Goal: Task Accomplishment & Management: Complete application form

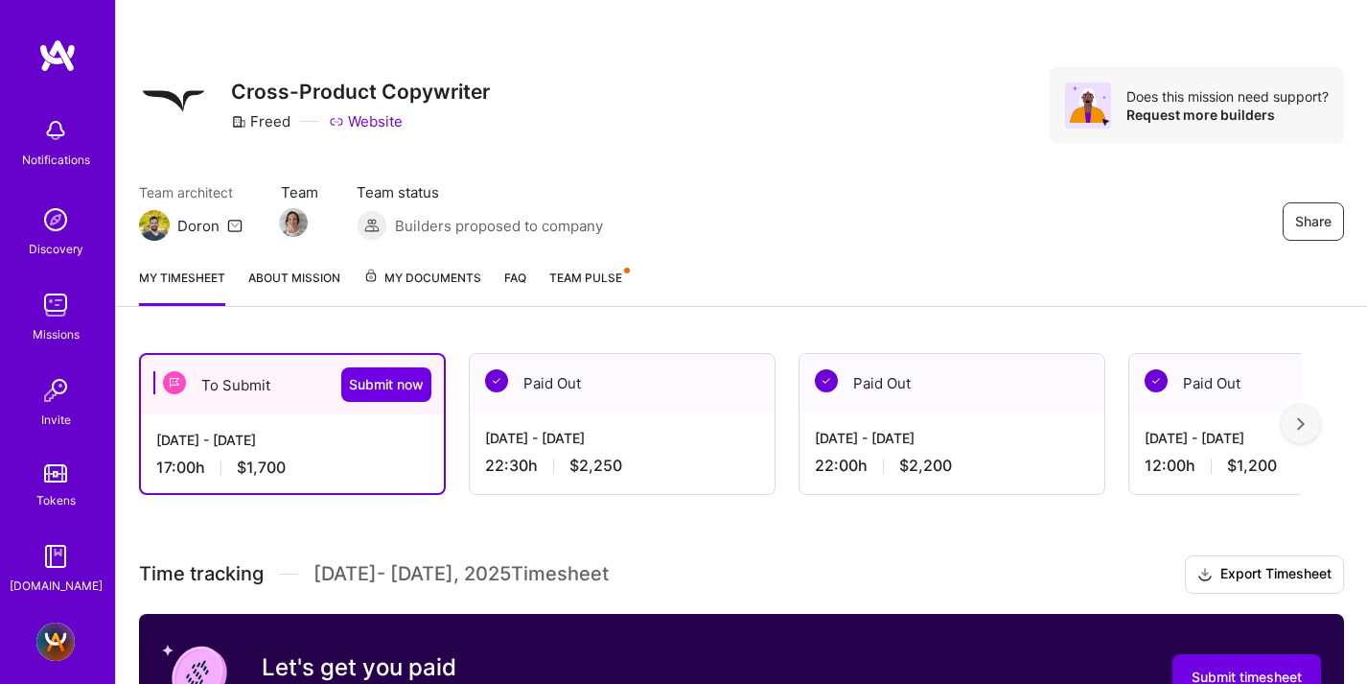
scroll to position [428, 0]
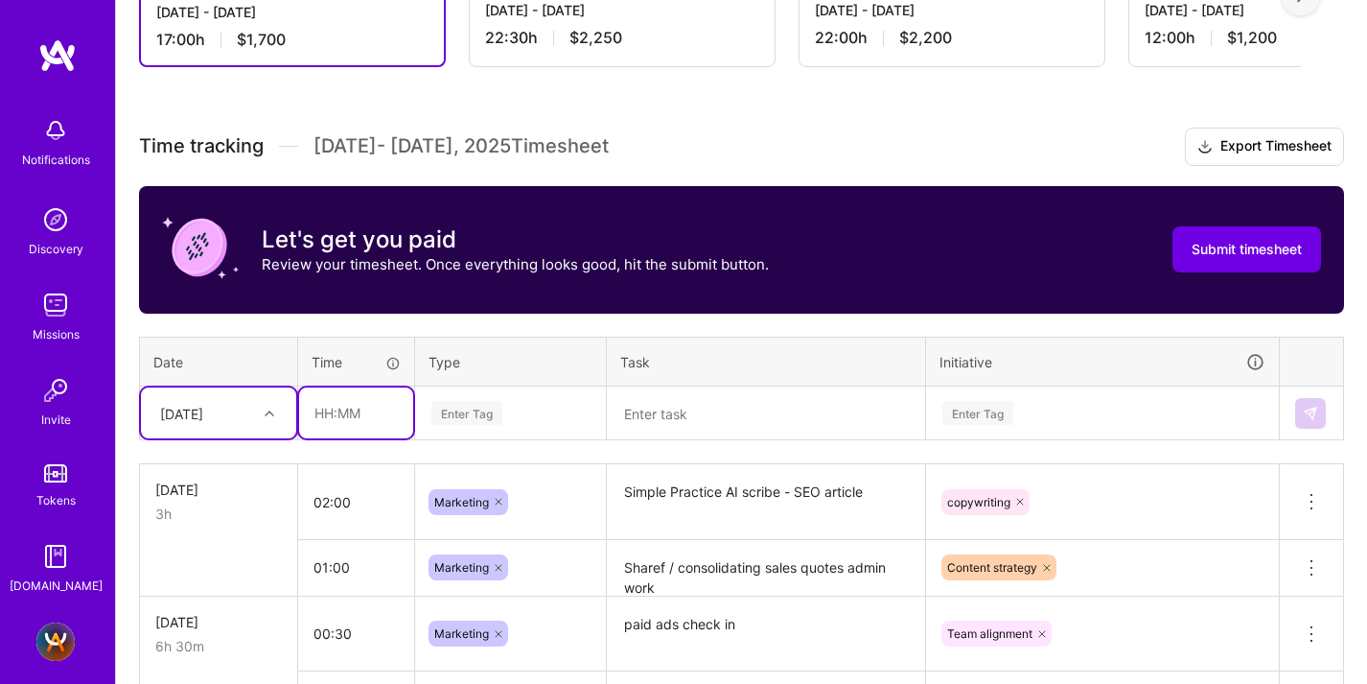
click at [366, 422] on input "text" at bounding box center [356, 412] width 114 height 51
type input "02:00"
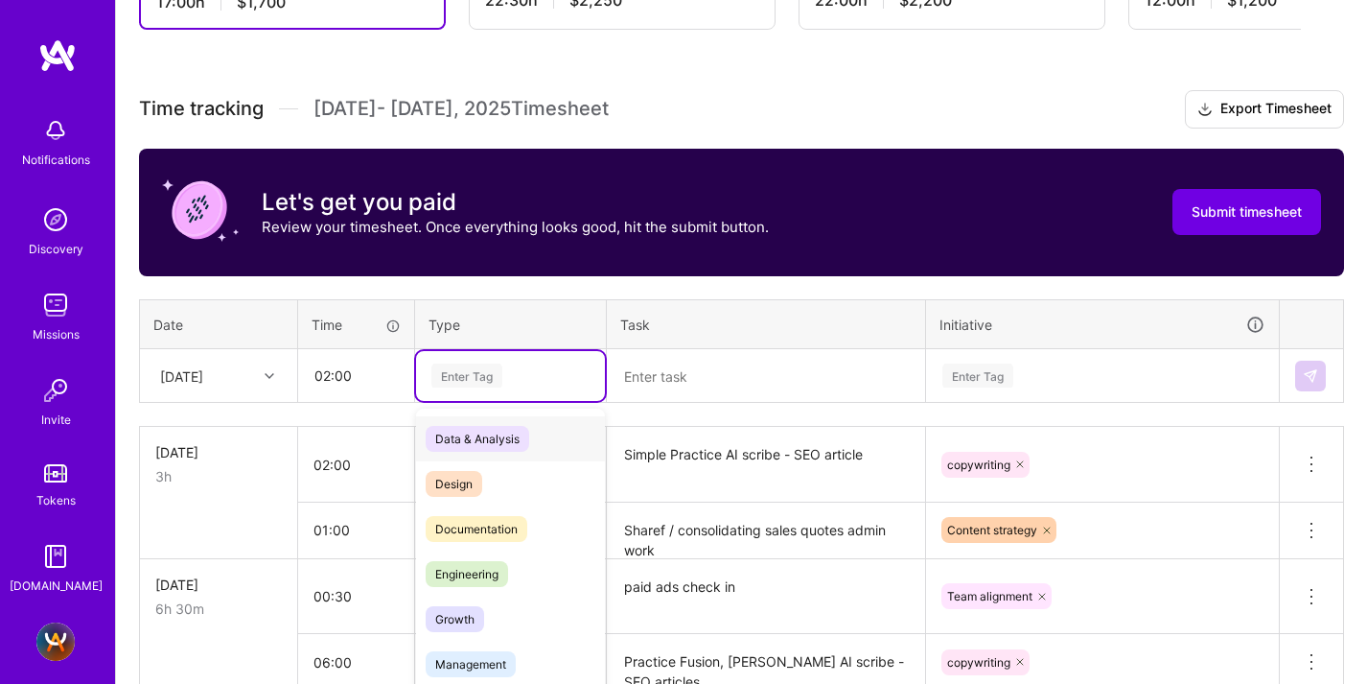
click at [442, 401] on div "option Marketing, selected. option Data & Analysis focused, 0 of 2. 17 results …" at bounding box center [510, 376] width 189 height 50
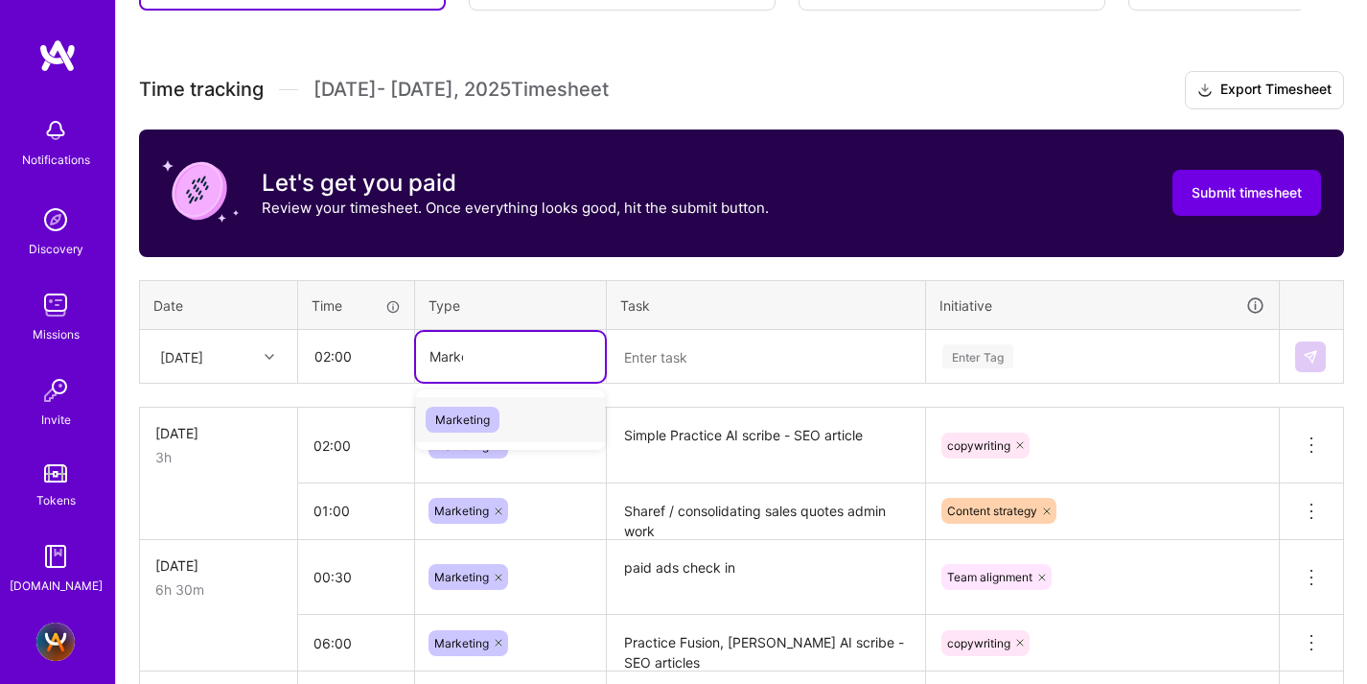
type input "Market"
click at [458, 419] on span "Marketing" at bounding box center [463, 419] width 74 height 26
click at [646, 361] on textarea at bounding box center [766, 357] width 314 height 51
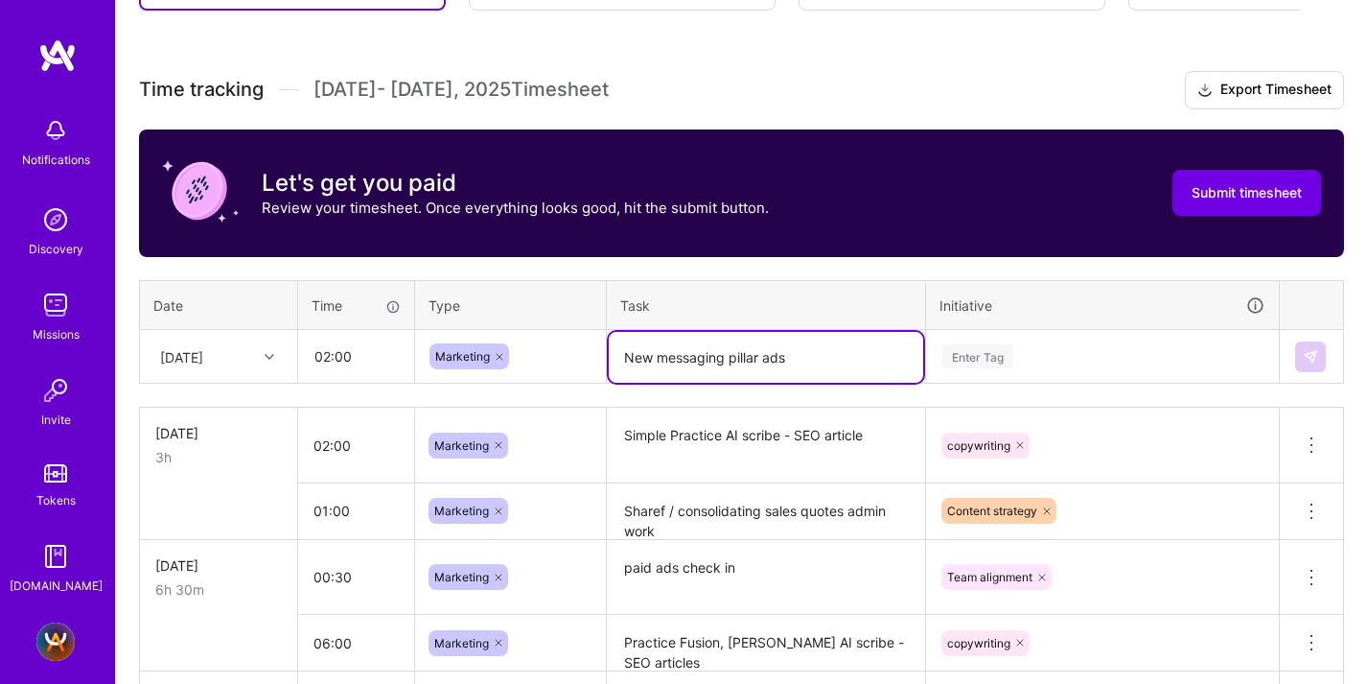
type textarea "New messaging pillar ads"
click at [993, 356] on div "Enter Tag" at bounding box center [1102, 357] width 351 height 50
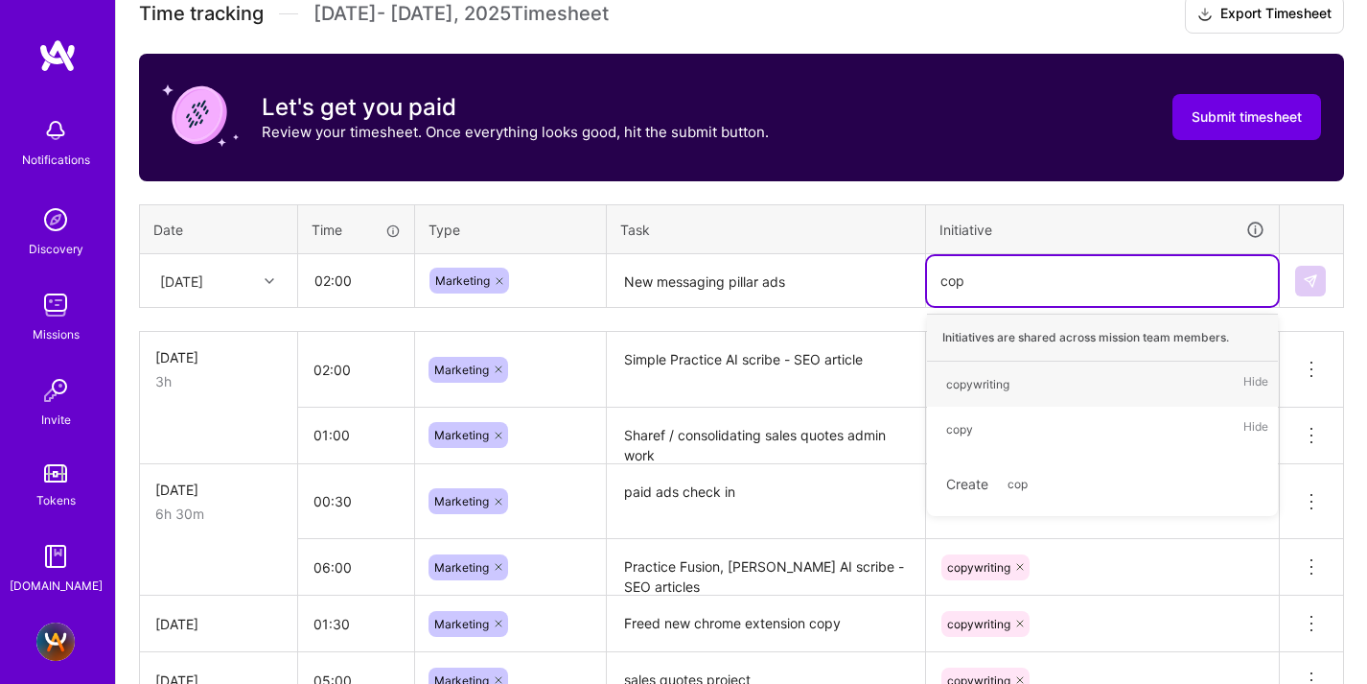
type input "copy"
click at [977, 374] on div "copywriting" at bounding box center [977, 384] width 63 height 20
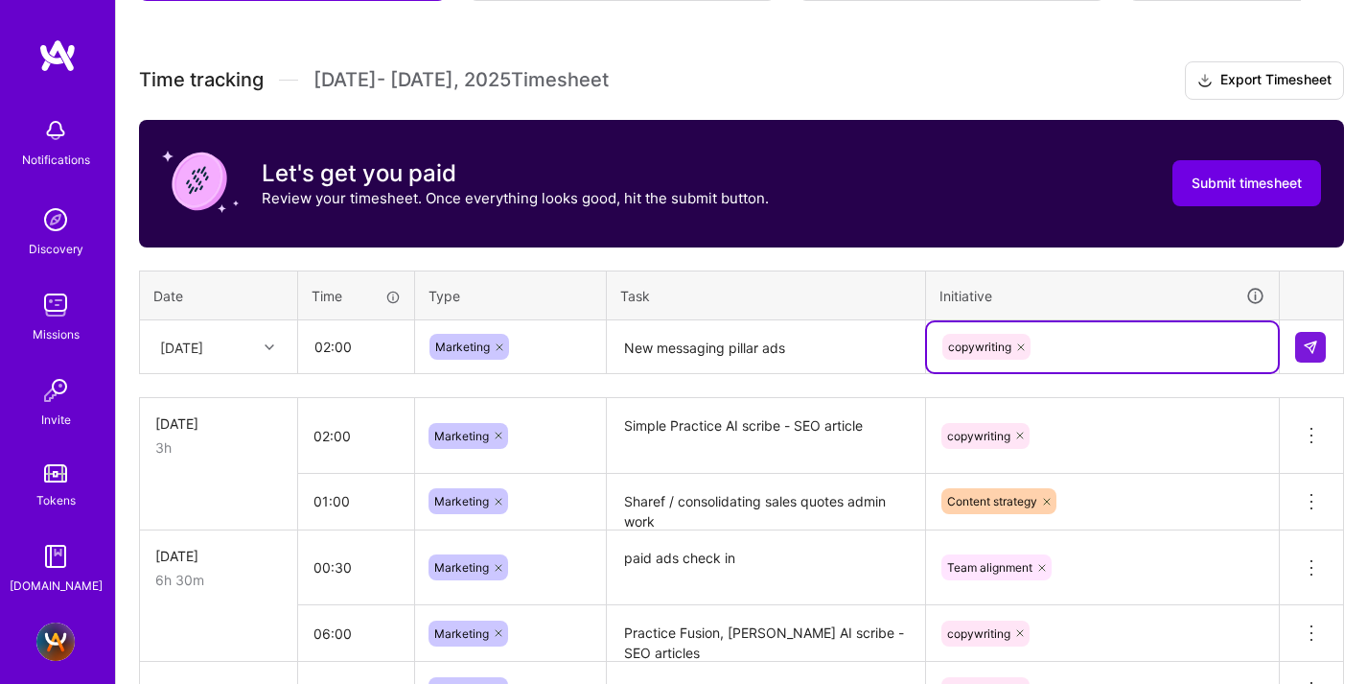
scroll to position [786, 0]
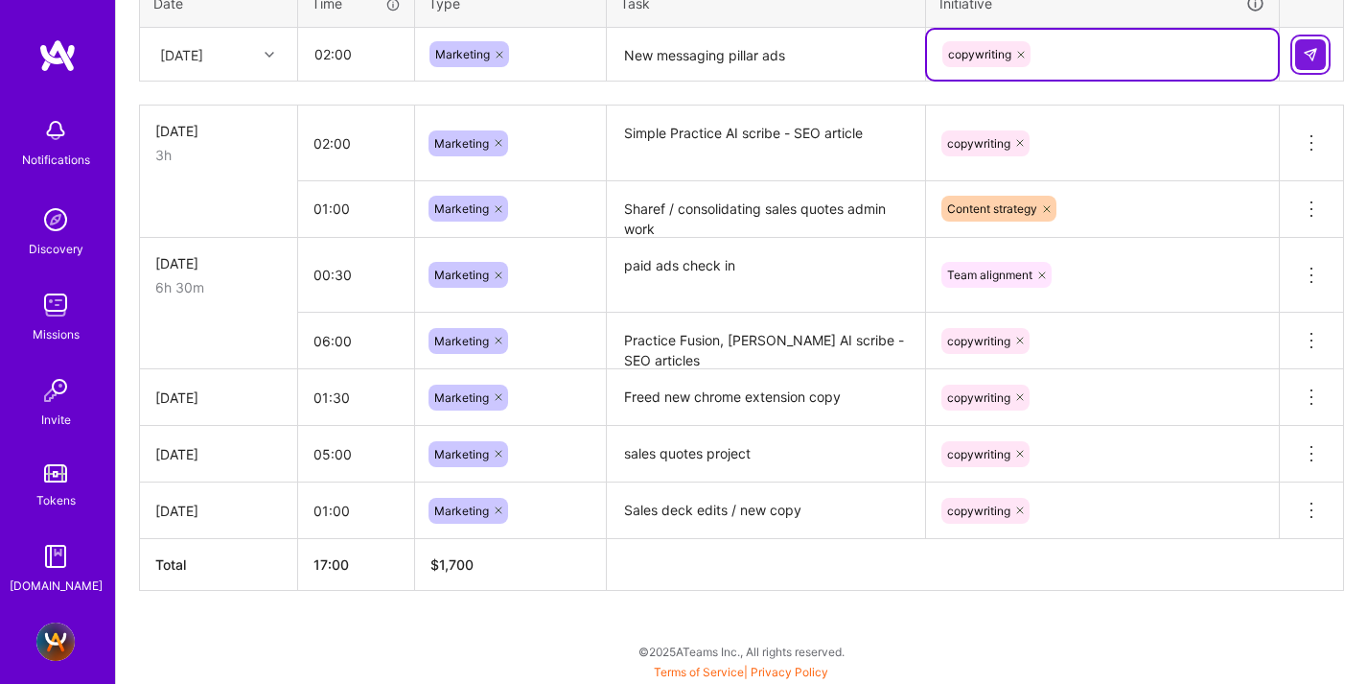
click at [1312, 57] on img at bounding box center [1310, 54] width 15 height 15
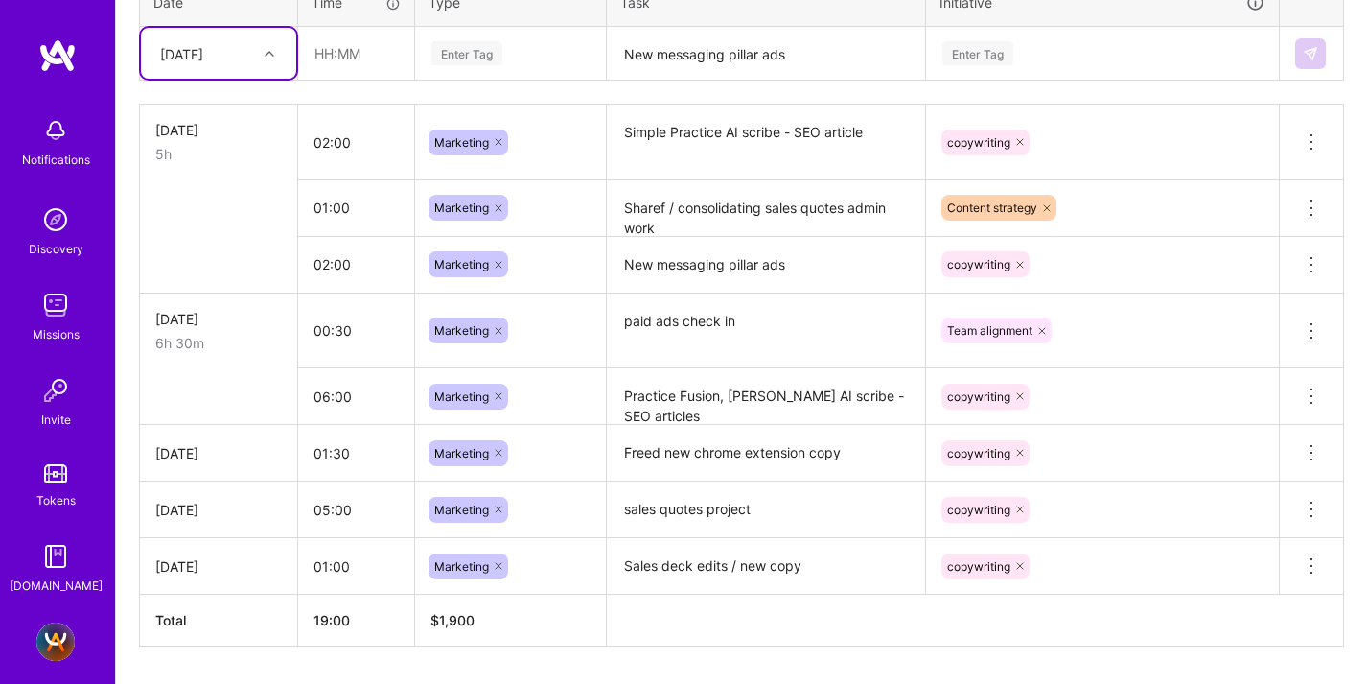
scroll to position [763, 0]
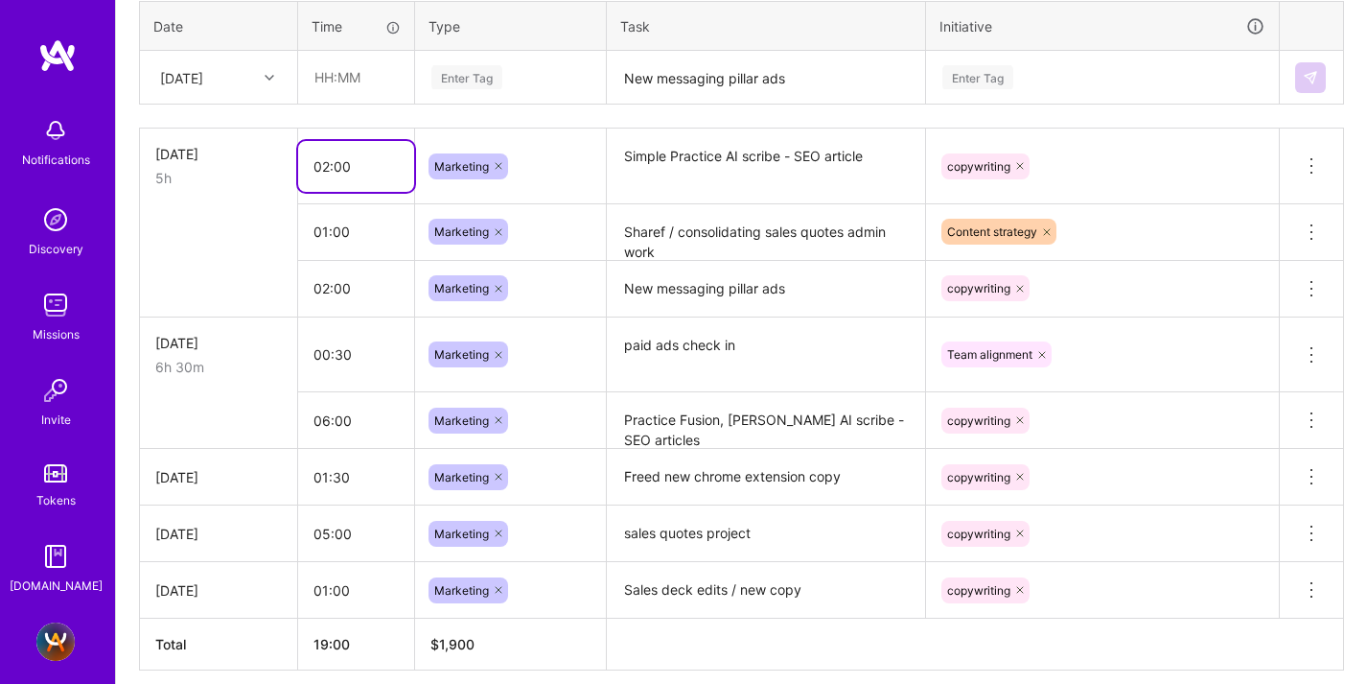
click at [342, 151] on input "02:00" at bounding box center [356, 166] width 116 height 51
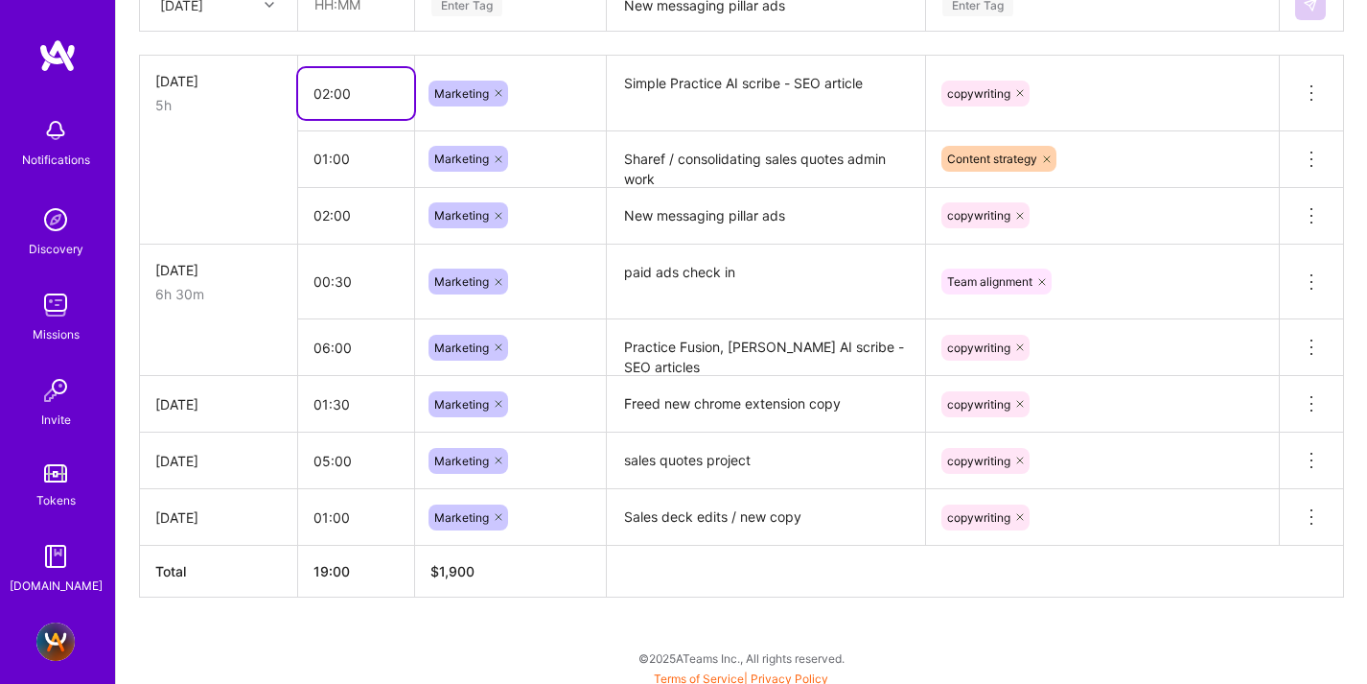
scroll to position [843, 0]
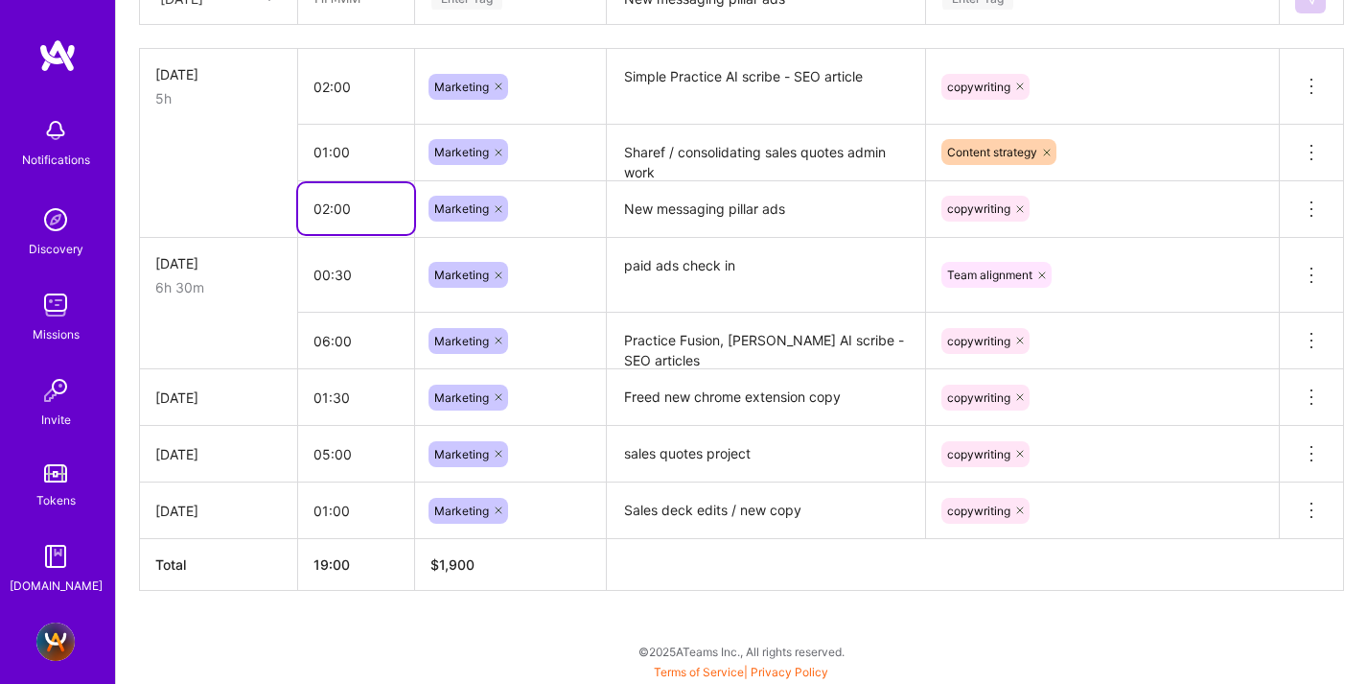
click at [342, 197] on input "02:00" at bounding box center [356, 208] width 116 height 51
type input "02:30"
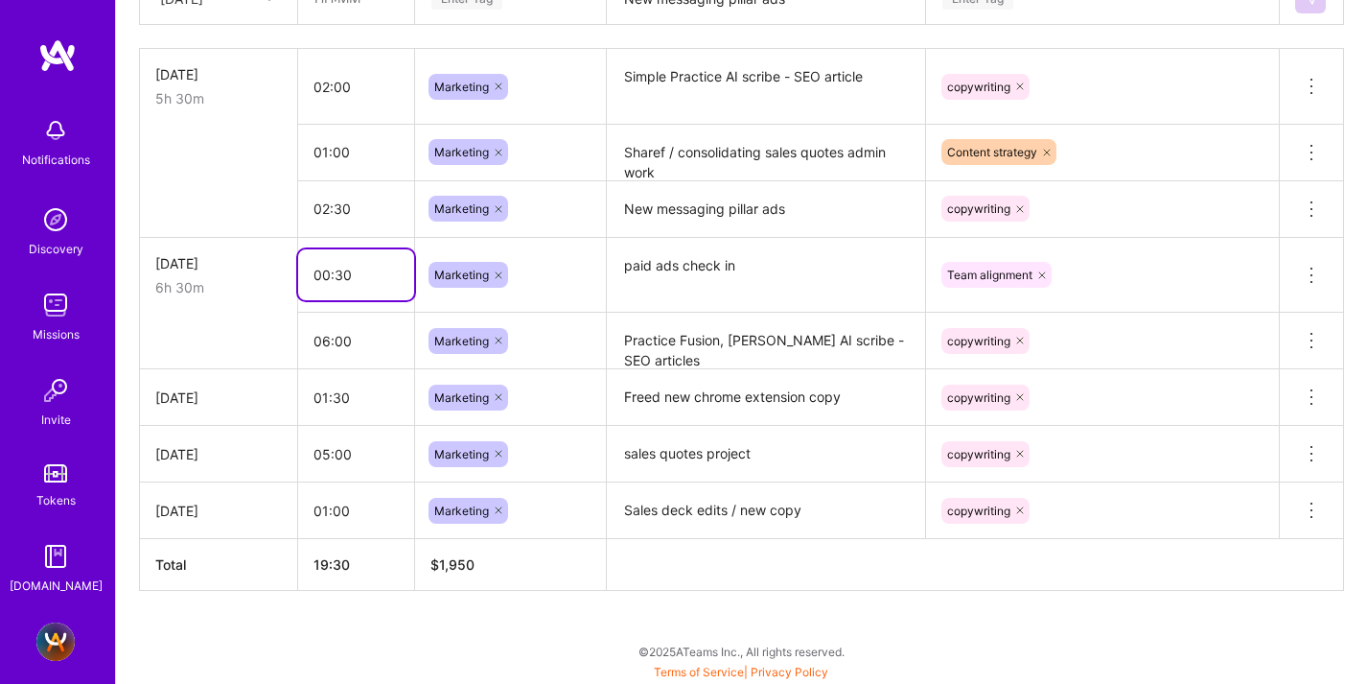
click at [357, 280] on input "00:30" at bounding box center [356, 274] width 116 height 51
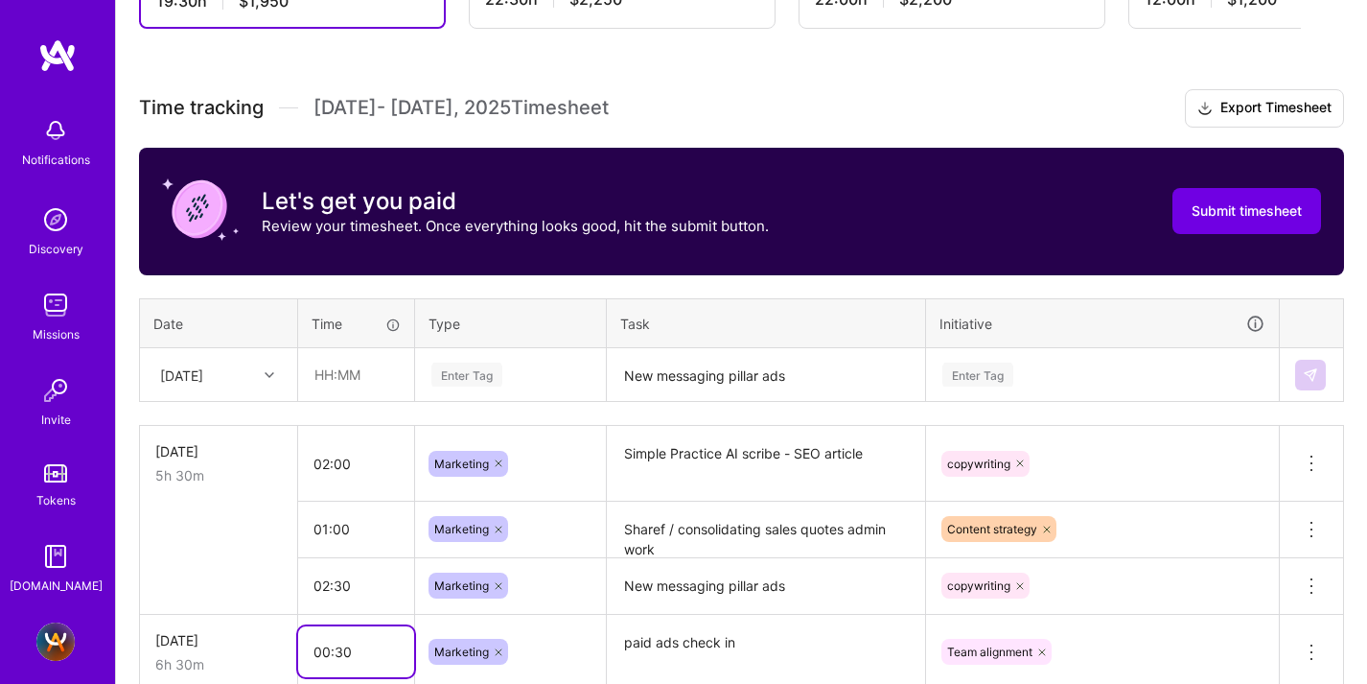
scroll to position [231, 0]
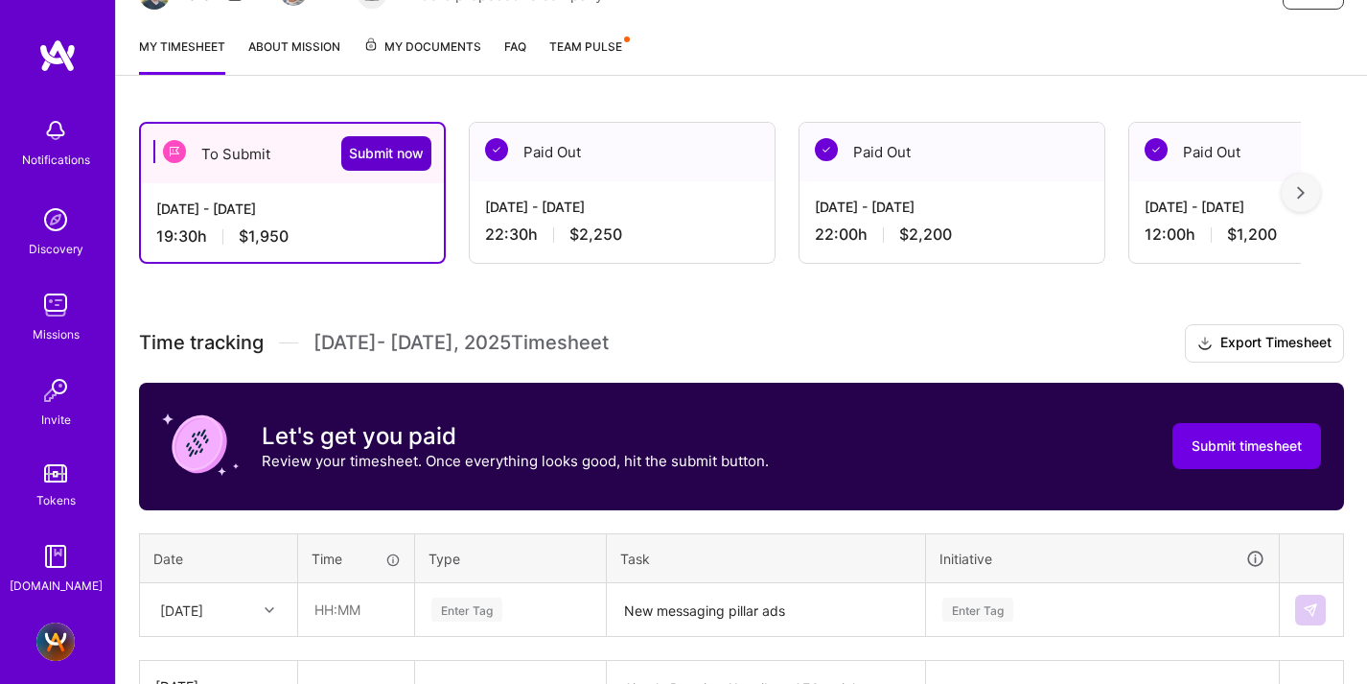
click at [370, 155] on span "Submit now" at bounding box center [386, 153] width 75 height 19
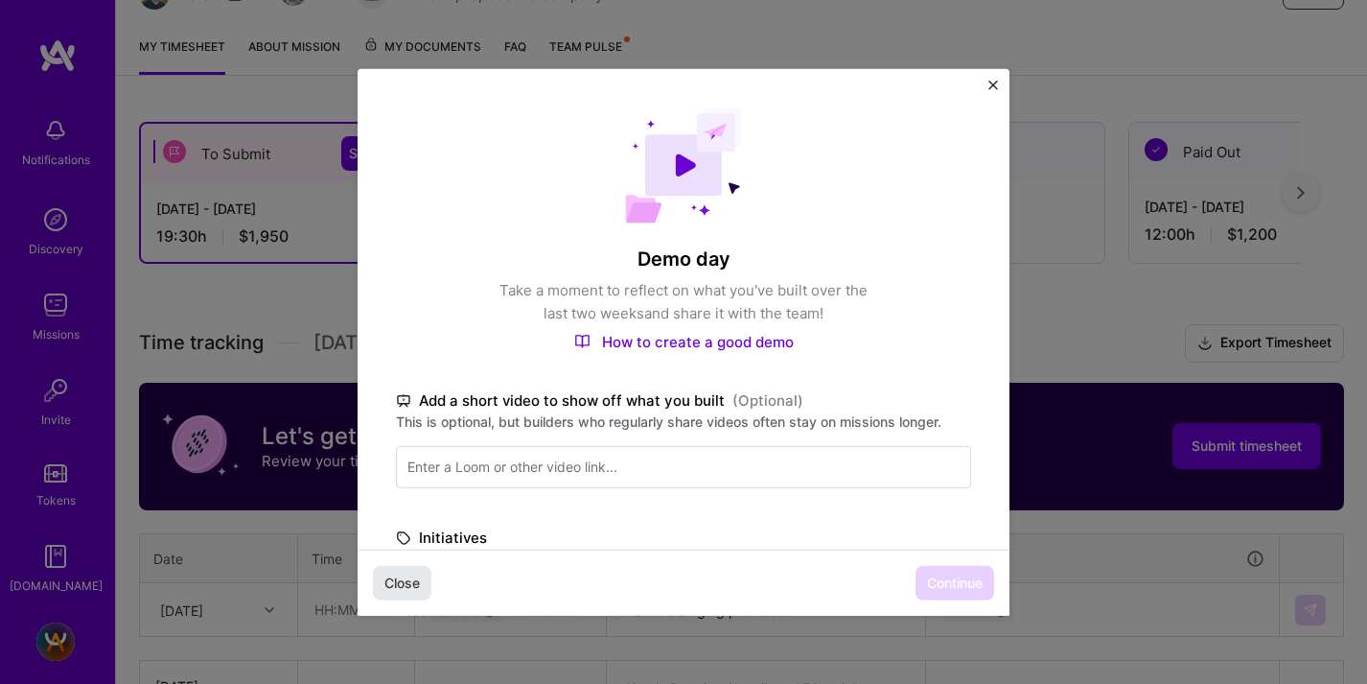
click at [424, 577] on button "Close" at bounding box center [402, 583] width 58 height 35
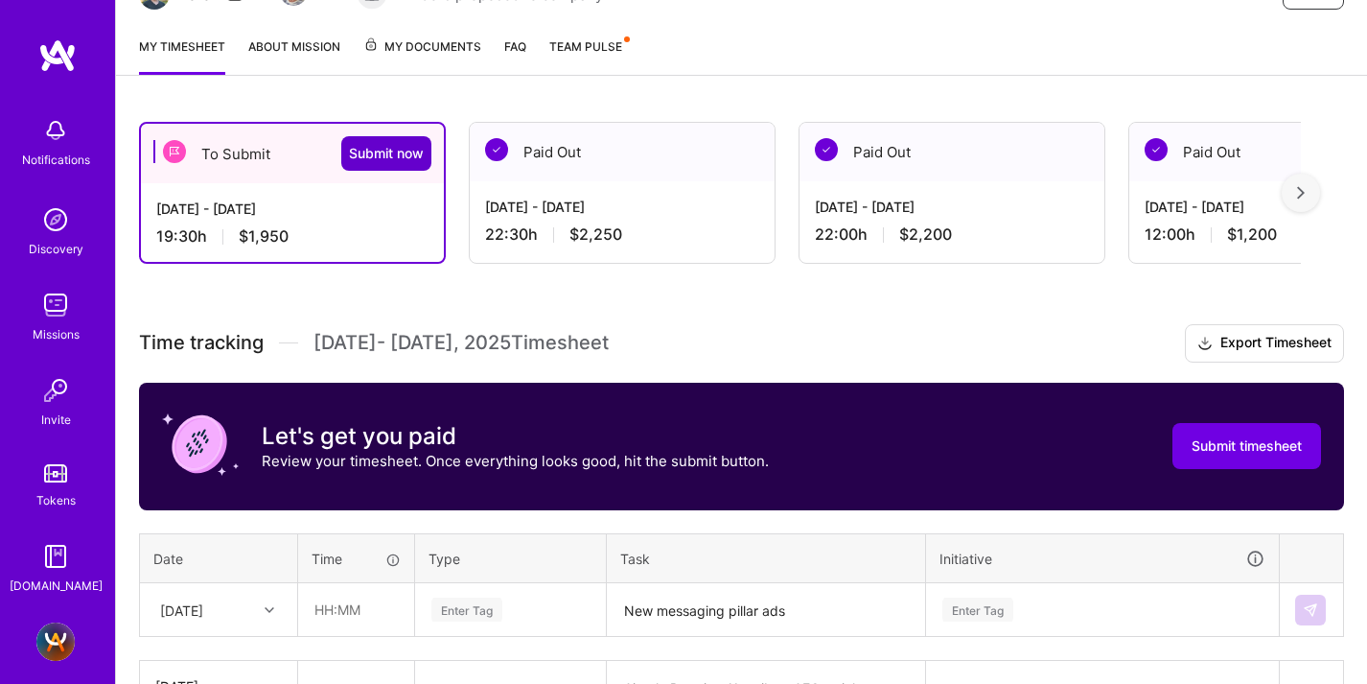
click at [361, 151] on span "Submit now" at bounding box center [386, 153] width 75 height 19
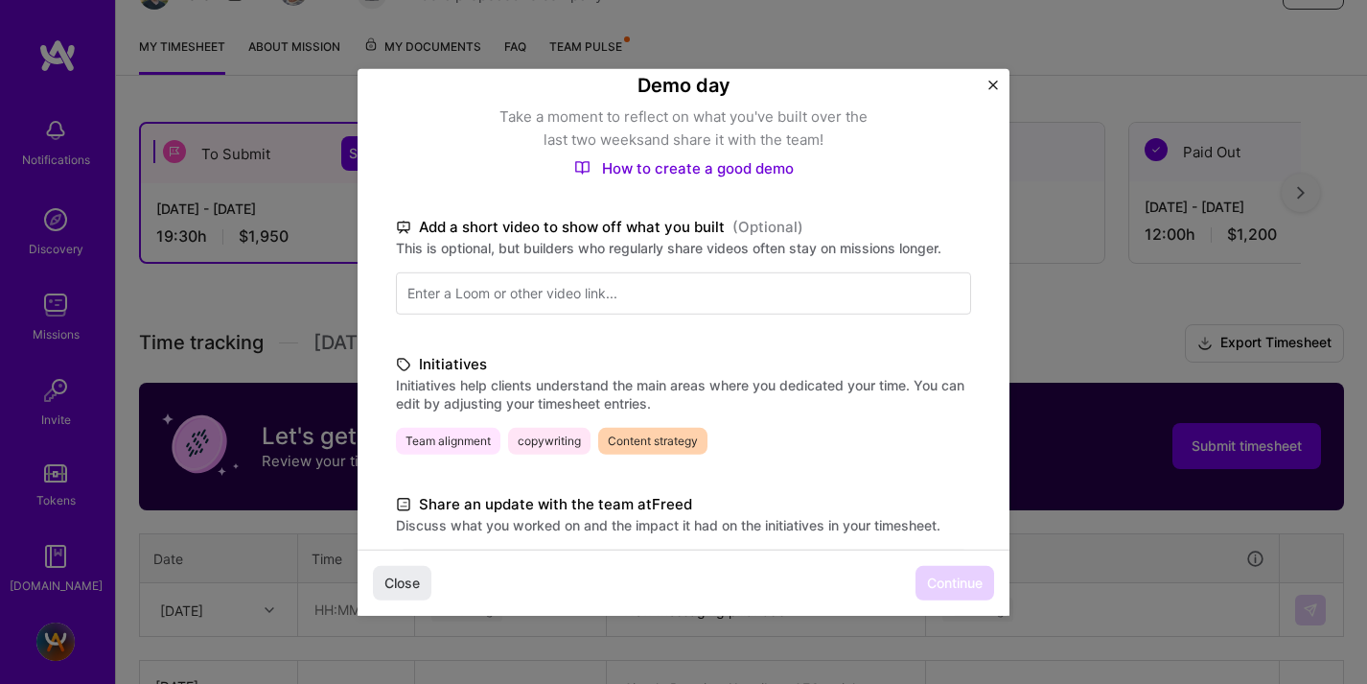
scroll to position [473, 0]
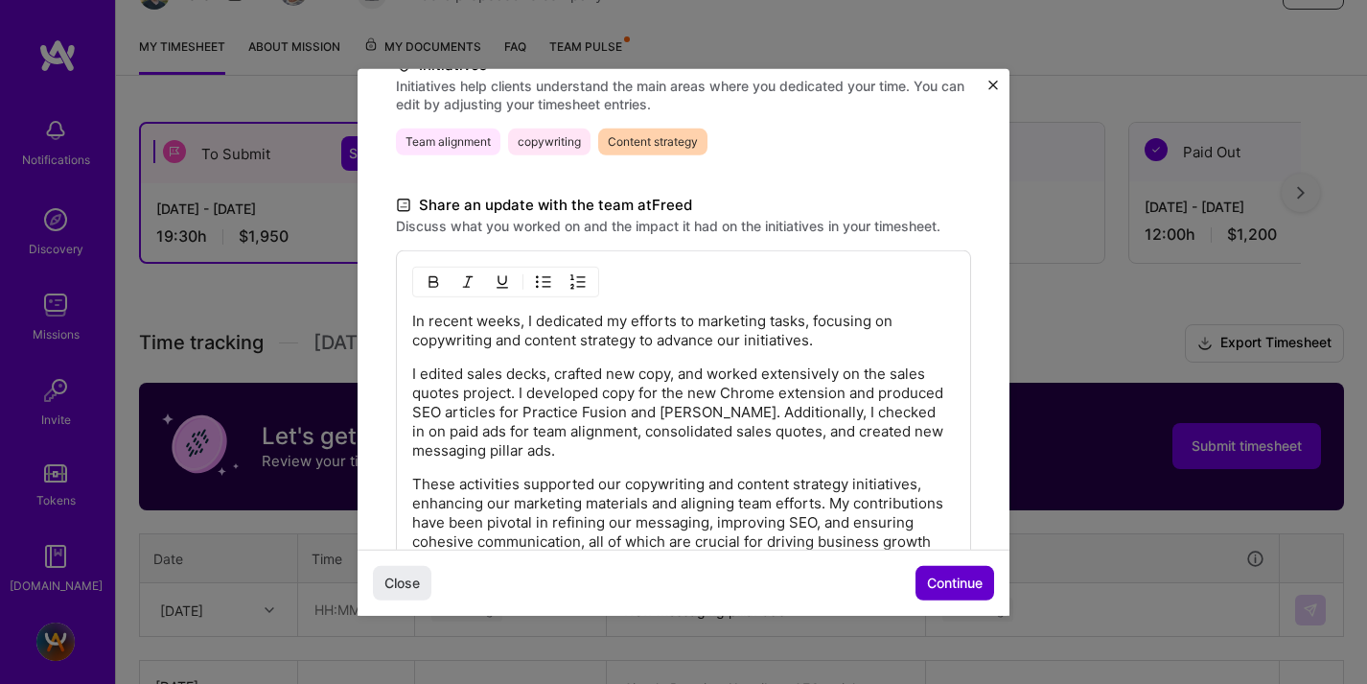
click at [940, 571] on button "Continue" at bounding box center [955, 583] width 79 height 35
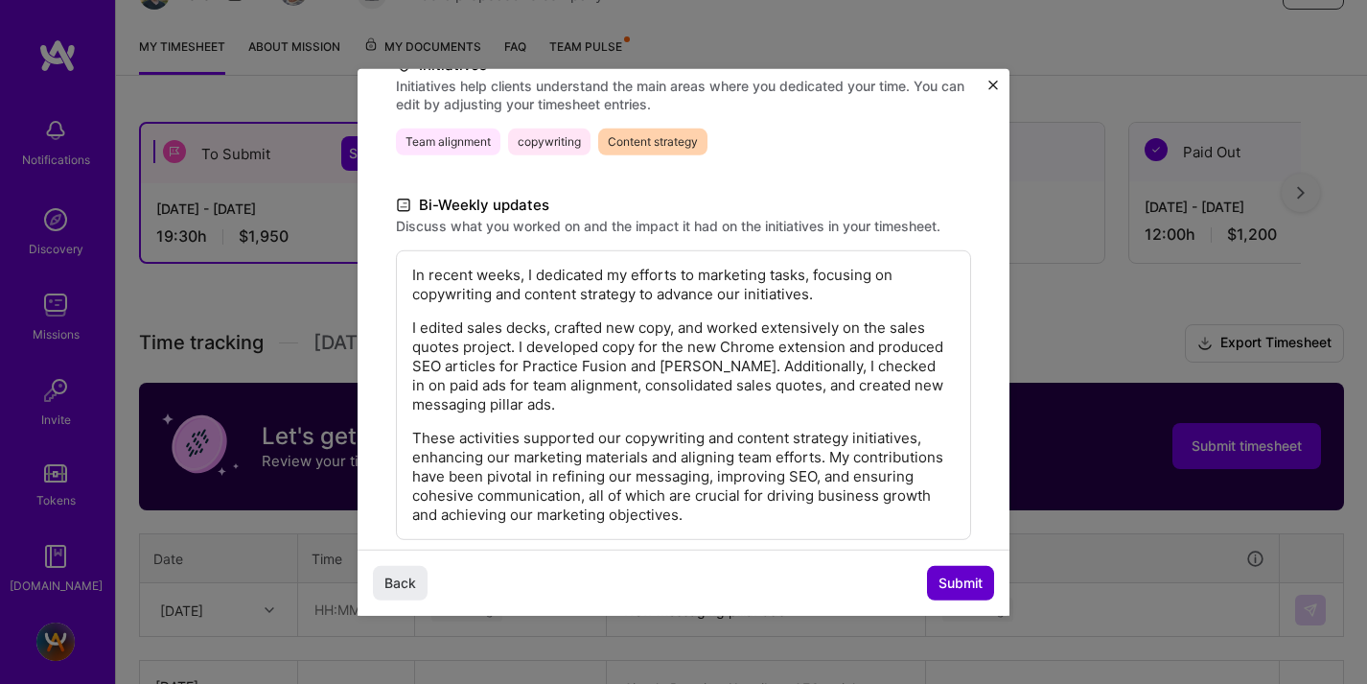
click at [961, 579] on span "Submit" at bounding box center [961, 582] width 44 height 19
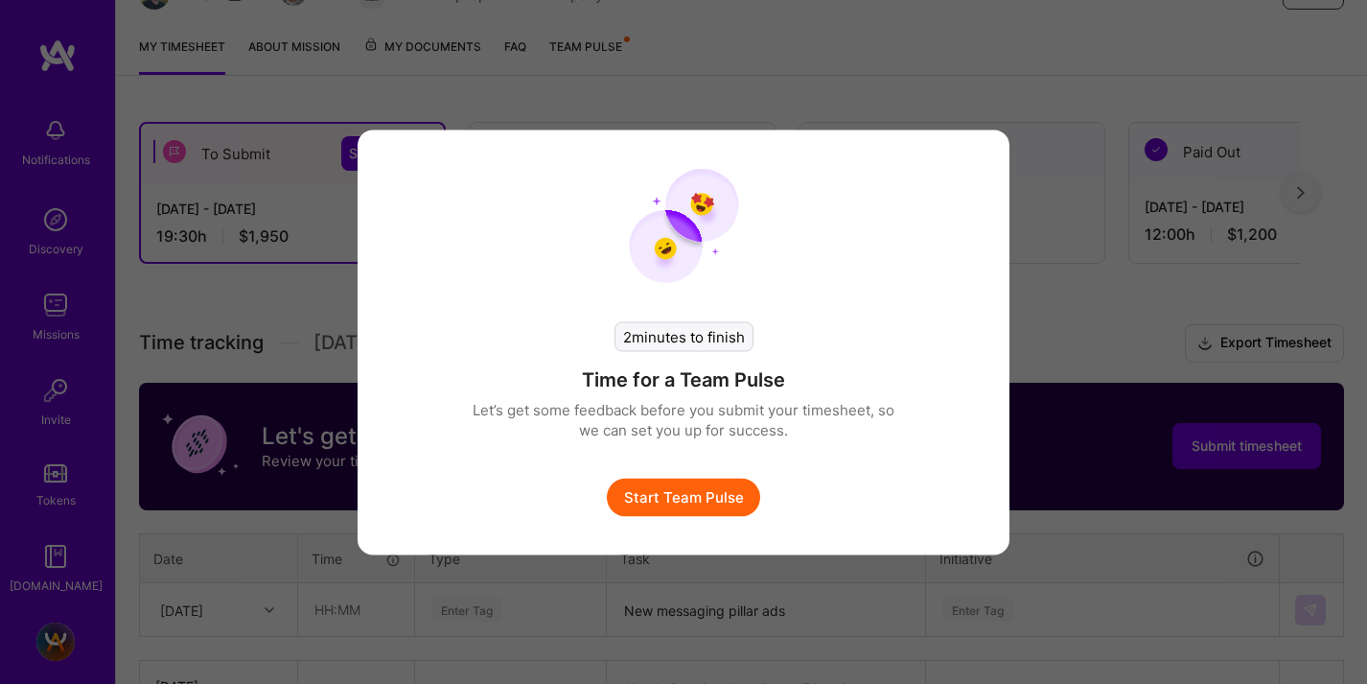
click at [644, 497] on button "Start Team Pulse" at bounding box center [683, 496] width 153 height 38
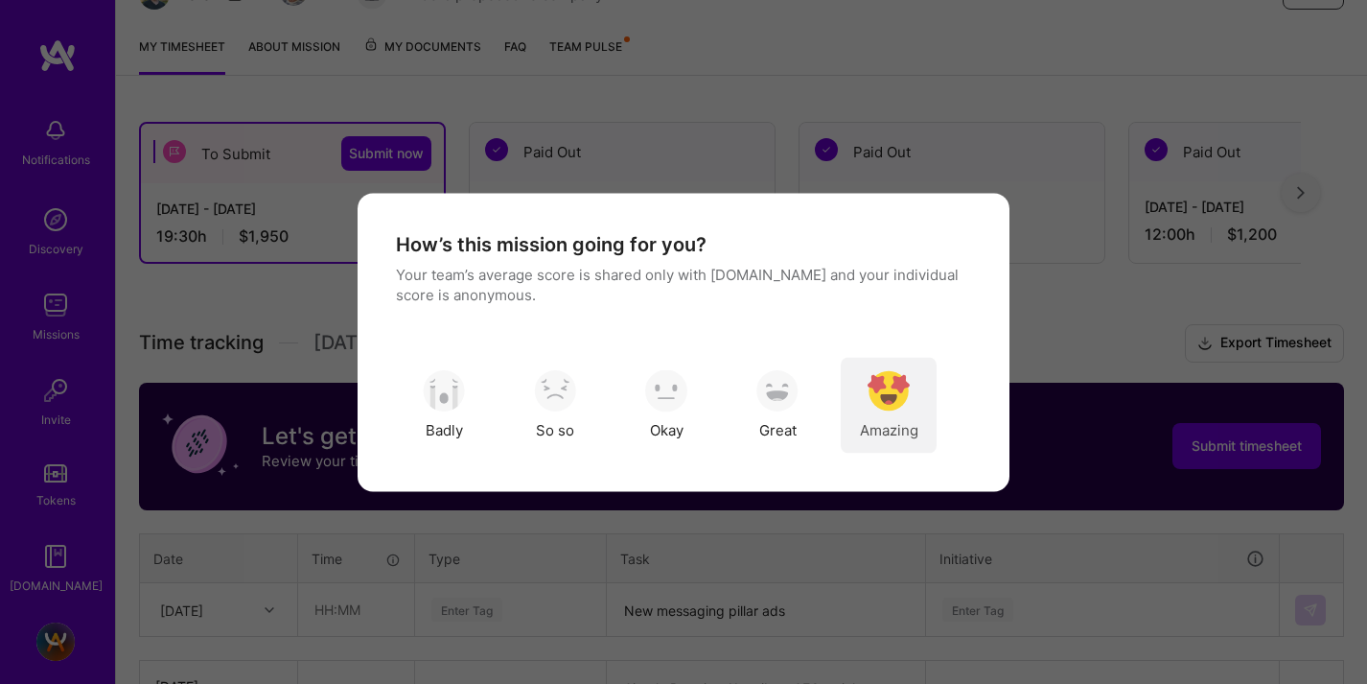
click at [901, 381] on img "modal" at bounding box center [889, 391] width 42 height 42
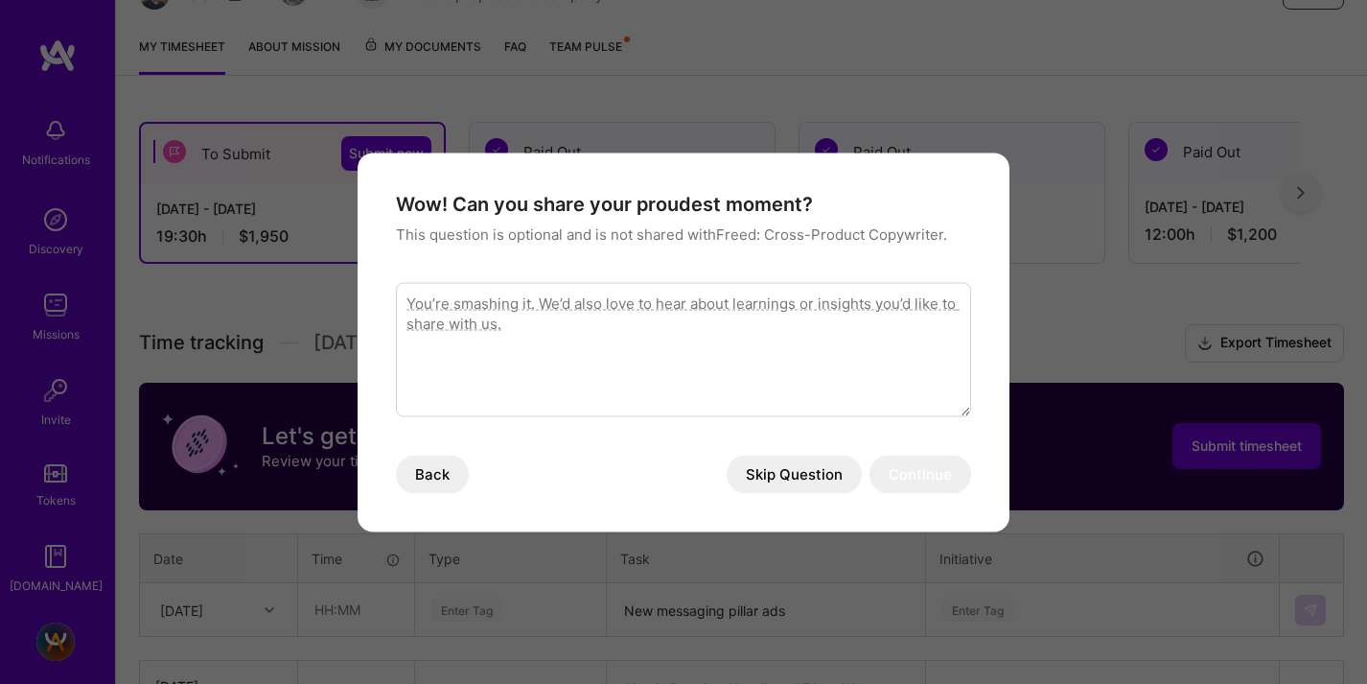
click at [789, 479] on button "Skip Question" at bounding box center [794, 473] width 135 height 38
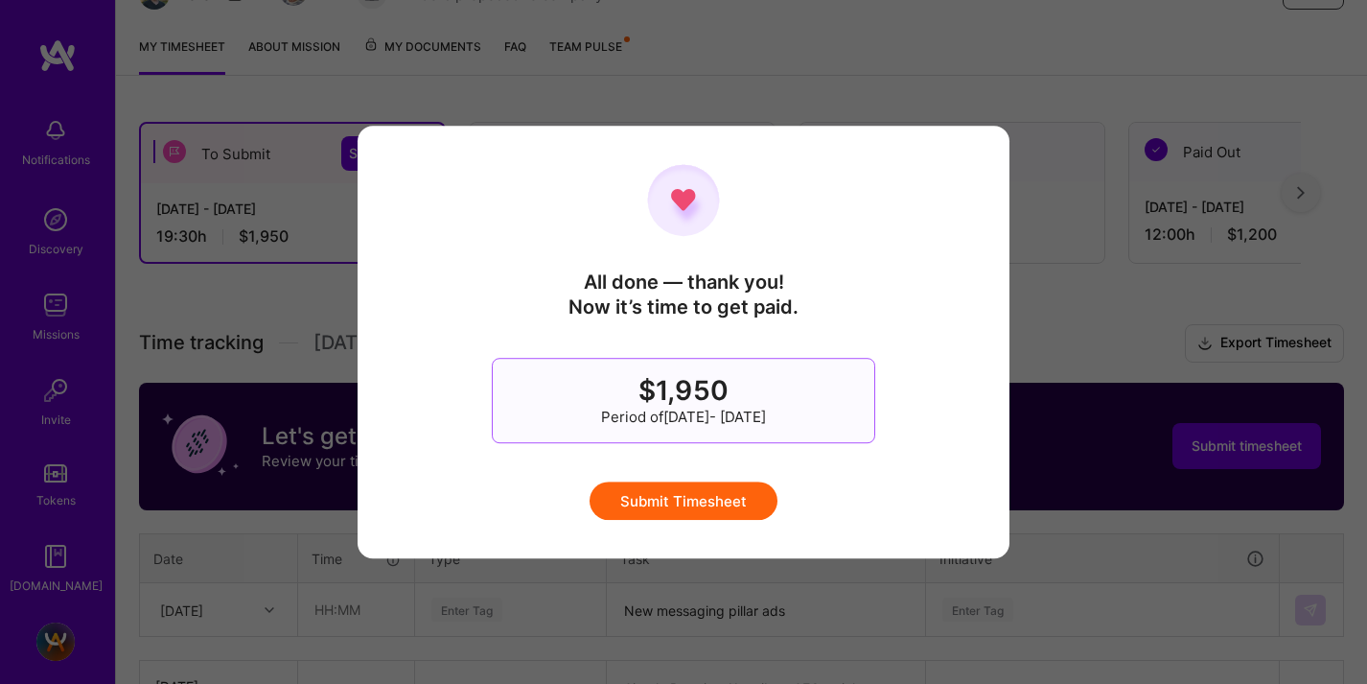
click at [676, 498] on button "Submit Timesheet" at bounding box center [684, 500] width 188 height 38
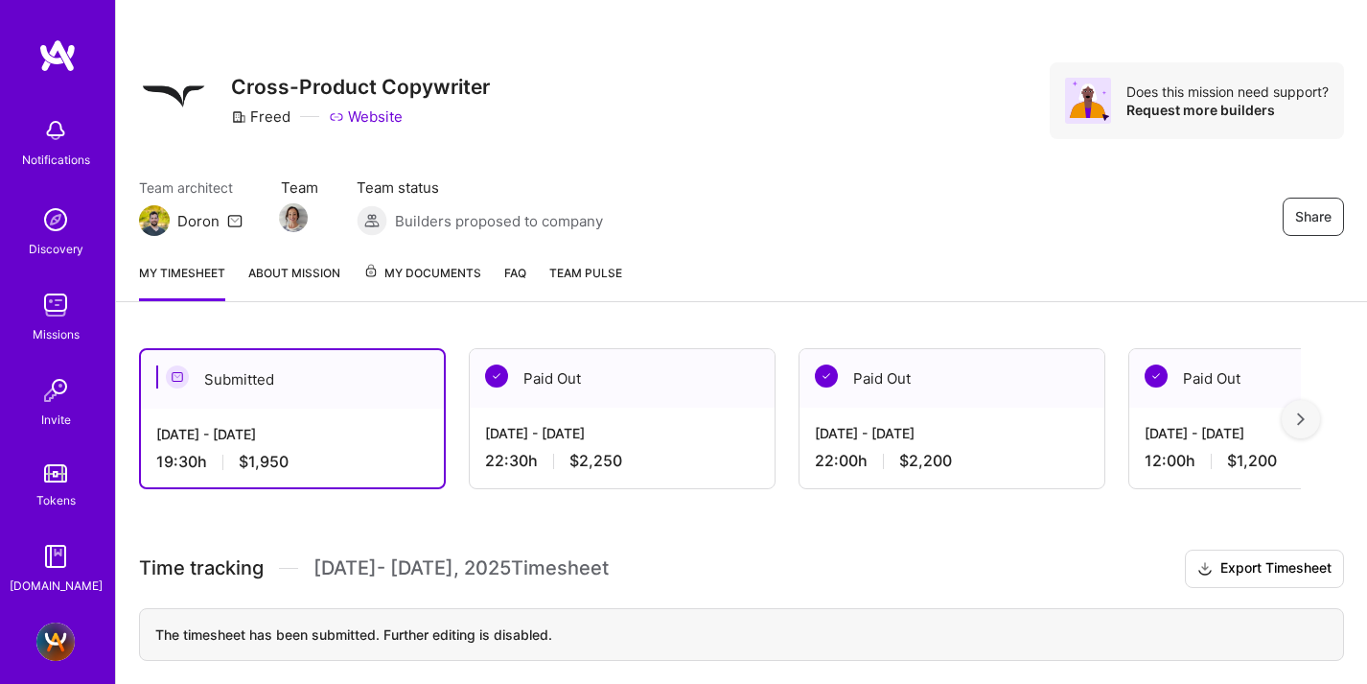
scroll to position [0, 0]
